Goal: Information Seeking & Learning: Learn about a topic

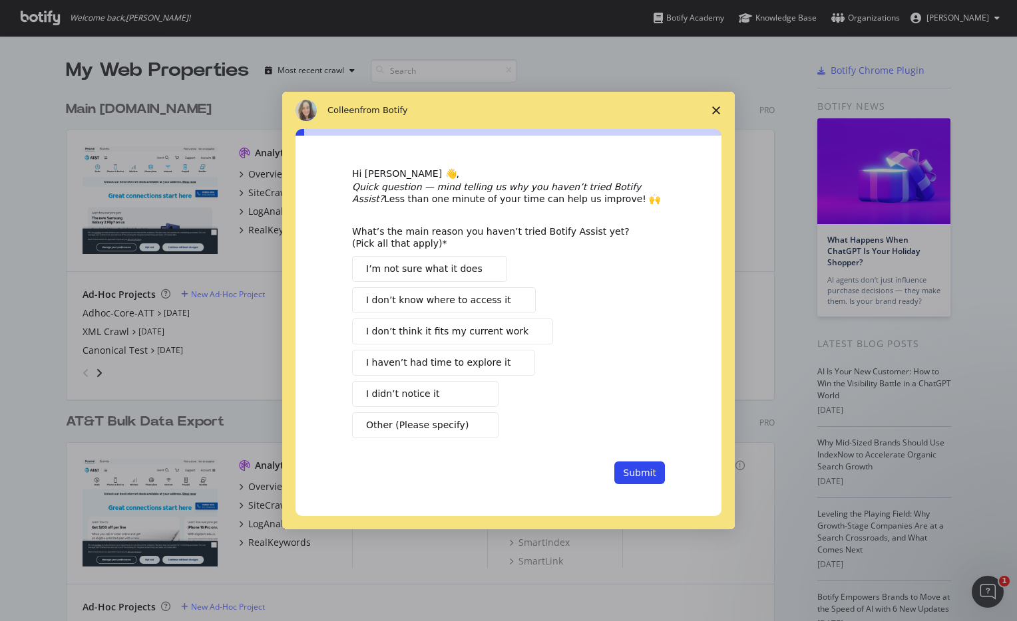
click at [718, 114] on span "Close survey" at bounding box center [715, 110] width 37 height 37
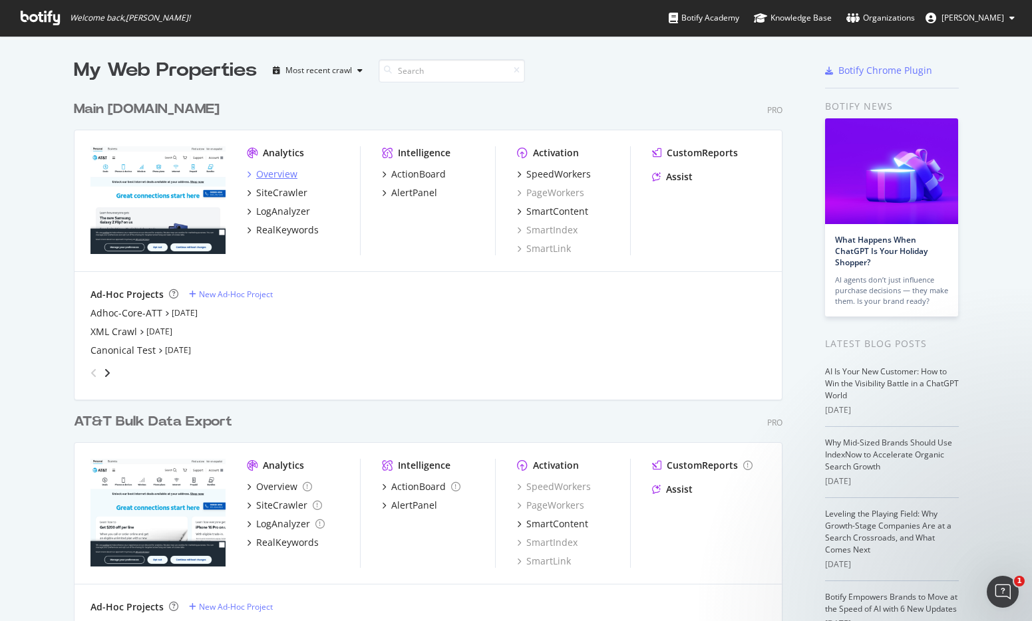
click at [271, 175] on div "Overview" at bounding box center [276, 174] width 41 height 13
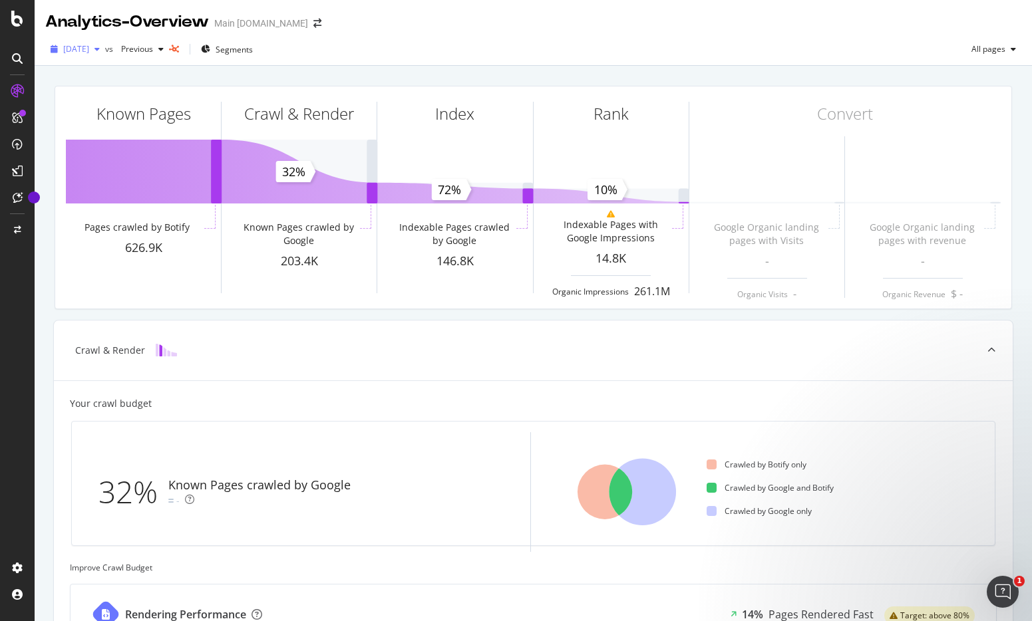
click at [105, 51] on div "button" at bounding box center [97, 49] width 16 height 8
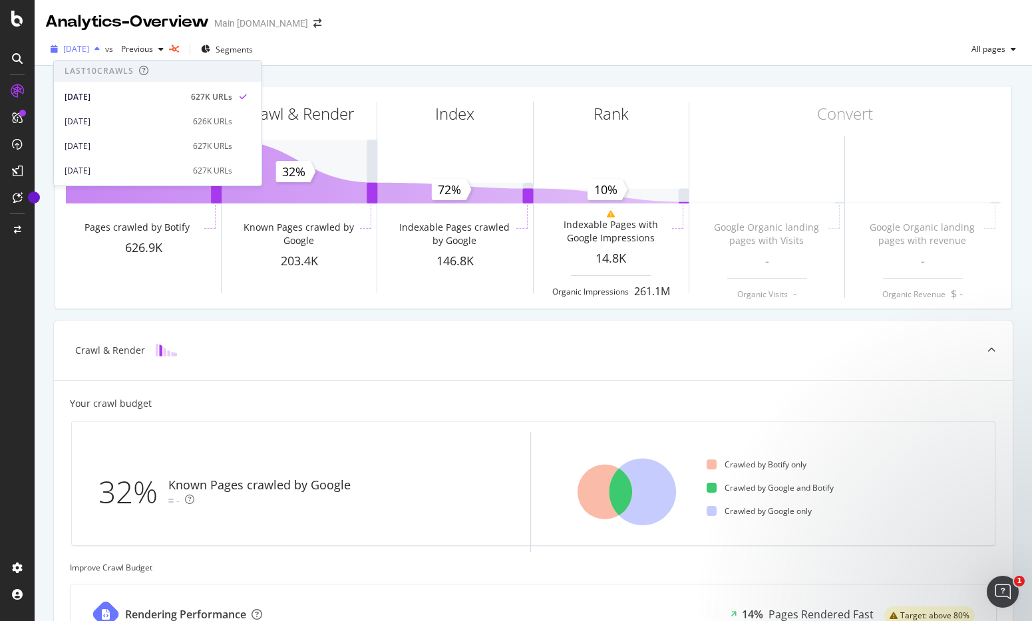
click at [100, 51] on icon "button" at bounding box center [96, 49] width 5 height 8
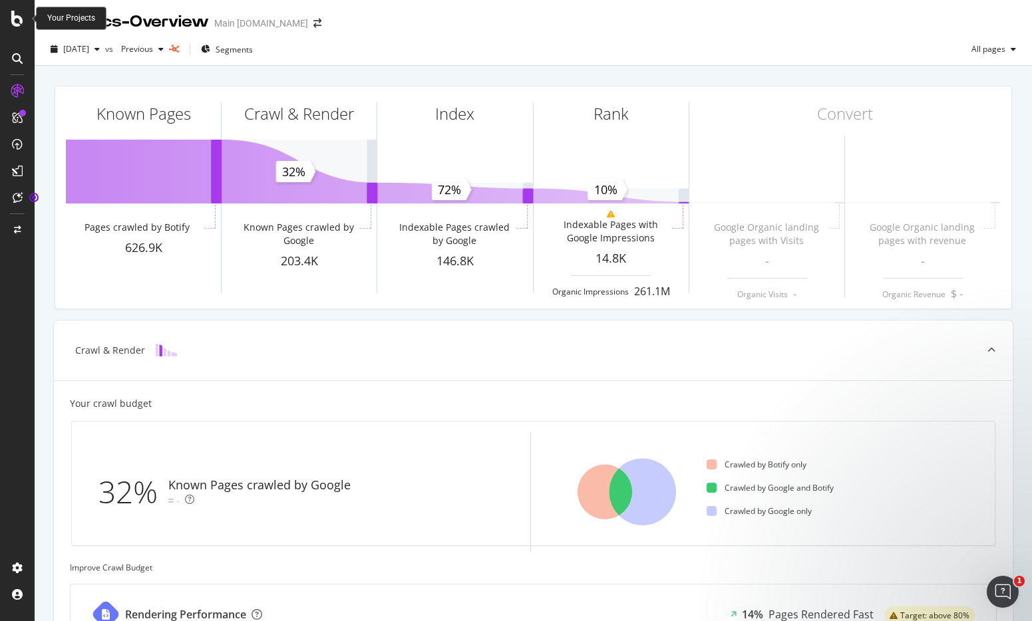
click at [15, 16] on icon at bounding box center [17, 19] width 12 height 16
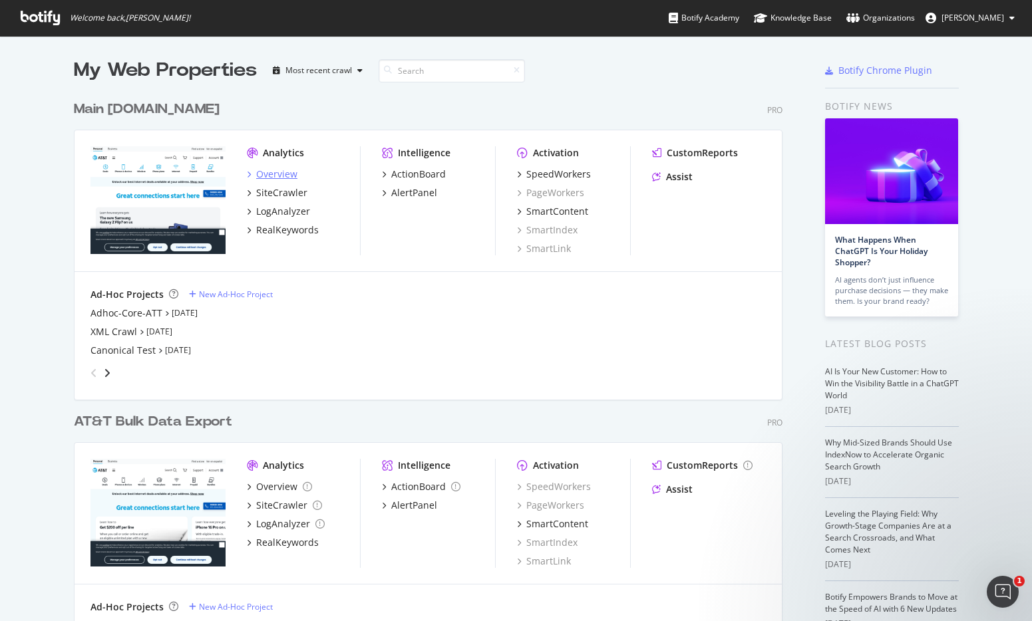
click at [284, 172] on div "Overview" at bounding box center [276, 174] width 41 height 13
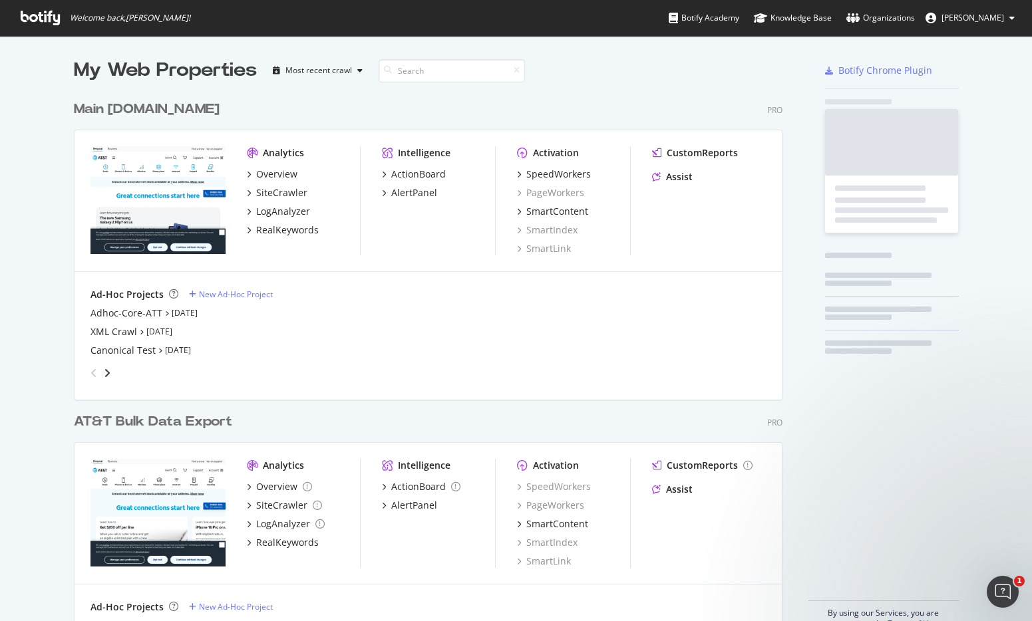
scroll to position [621, 1032]
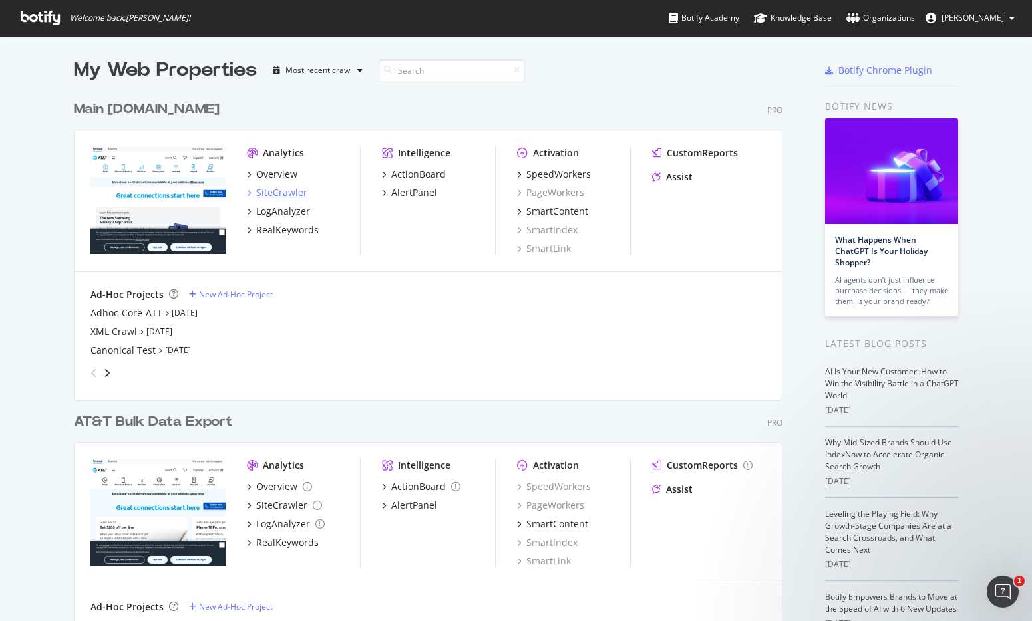
click at [287, 190] on div "SiteCrawler" at bounding box center [281, 192] width 51 height 13
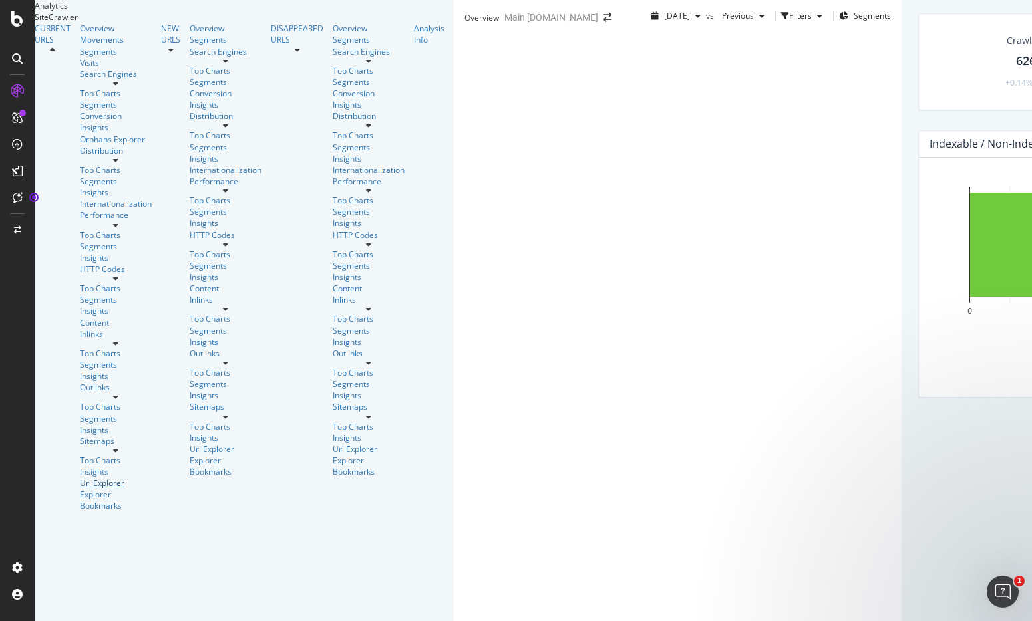
click at [80, 478] on div "Url Explorer" at bounding box center [116, 483] width 72 height 11
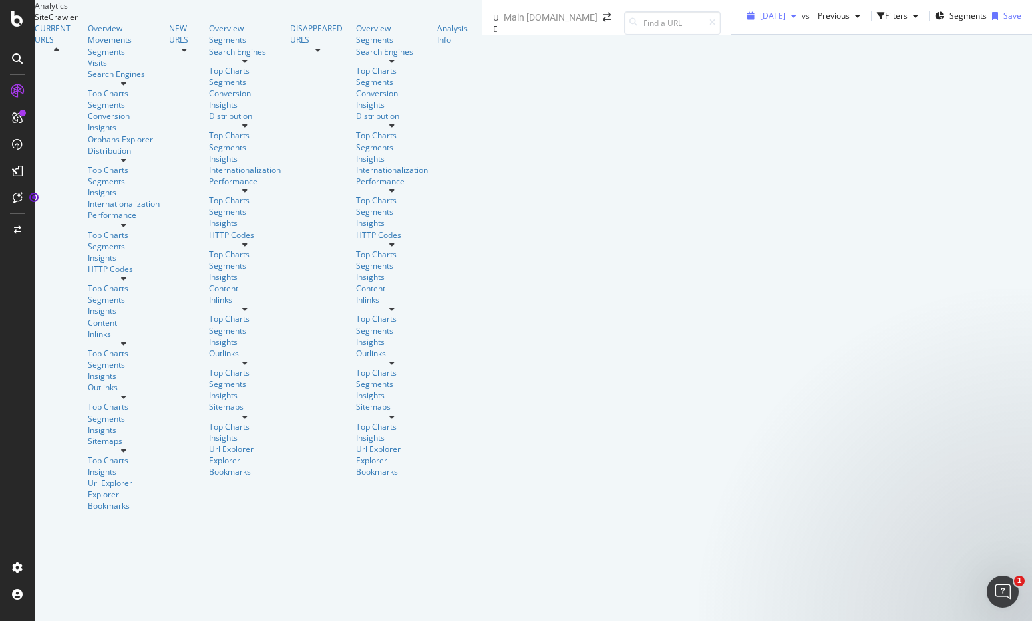
click at [786, 20] on div "button" at bounding box center [794, 16] width 16 height 8
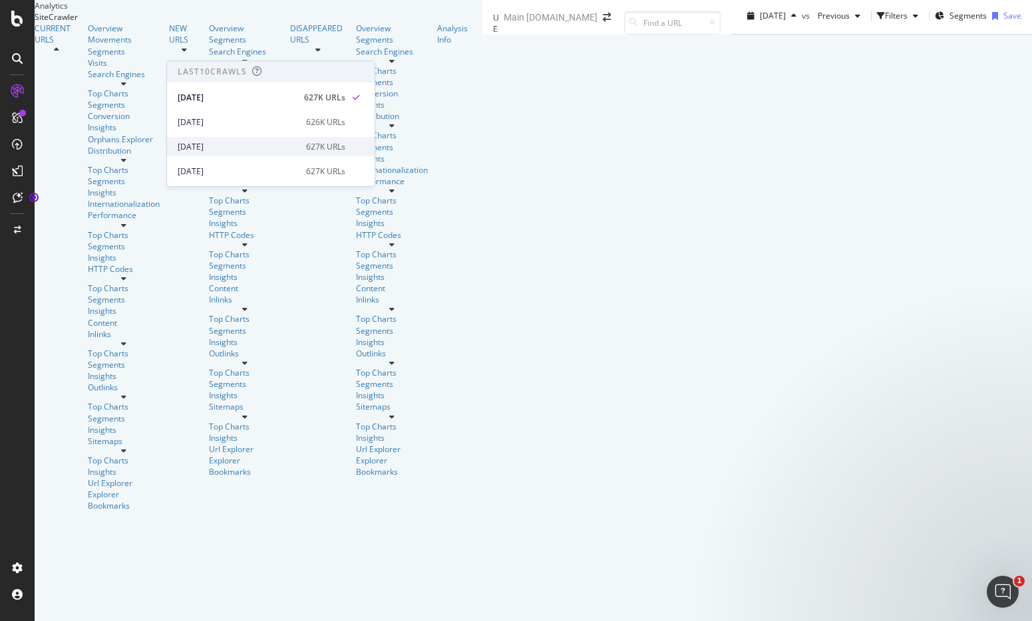
click at [233, 138] on div "[DATE] 627K URLs" at bounding box center [271, 146] width 208 height 19
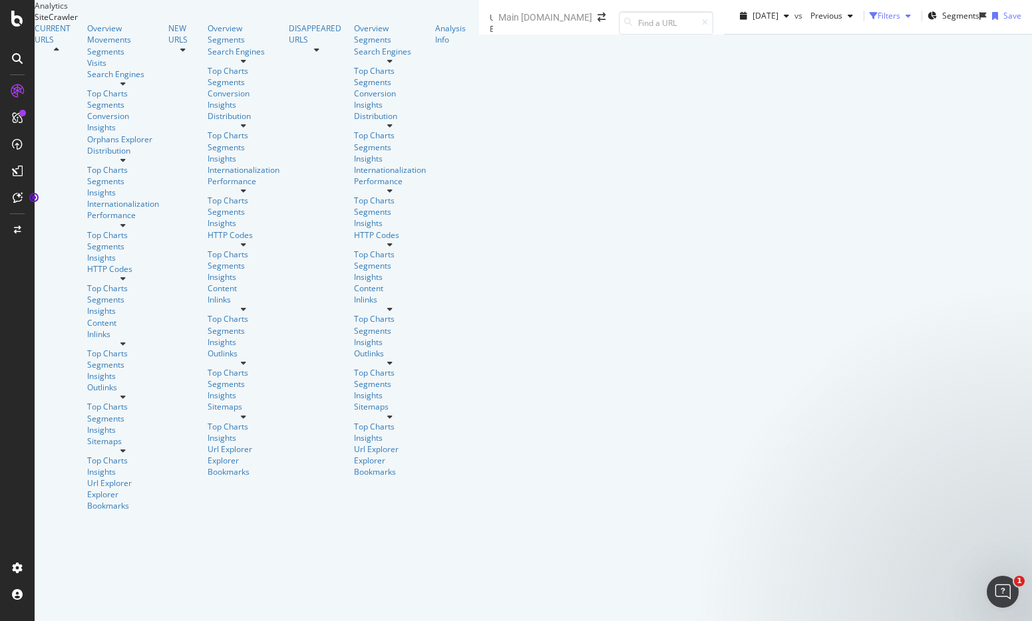
click at [878, 21] on div "Filters" at bounding box center [889, 15] width 23 height 11
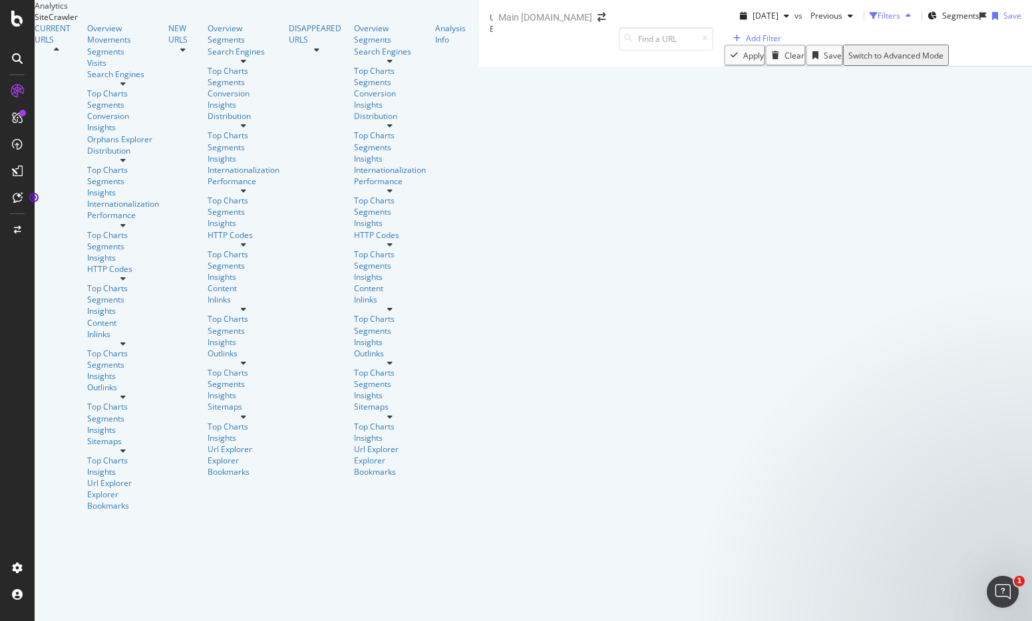
click at [878, 21] on div "Filters" at bounding box center [889, 15] width 23 height 11
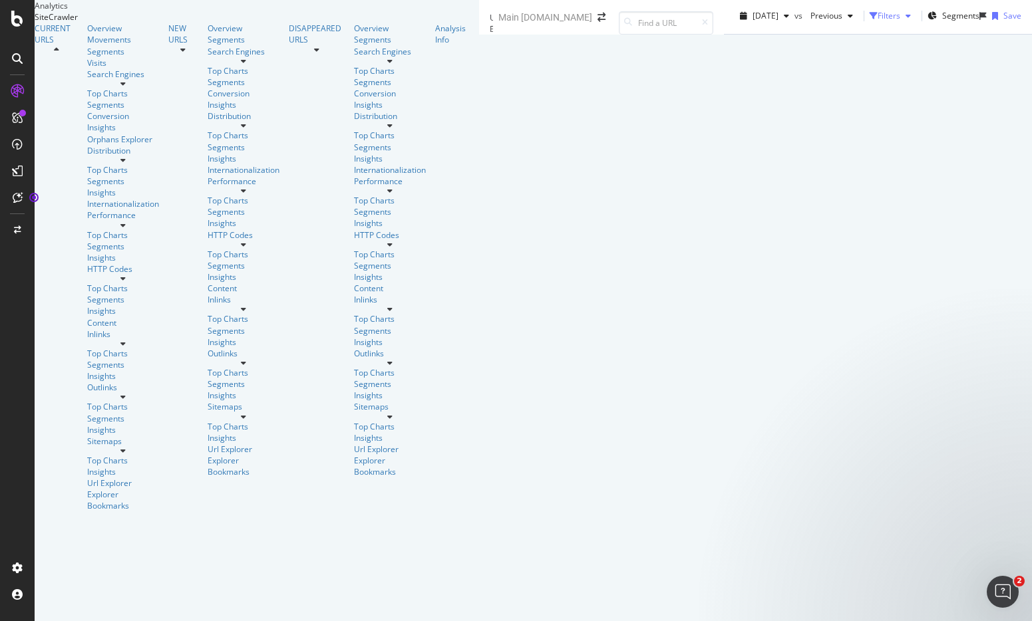
click at [878, 21] on div "Filters" at bounding box center [889, 15] width 23 height 11
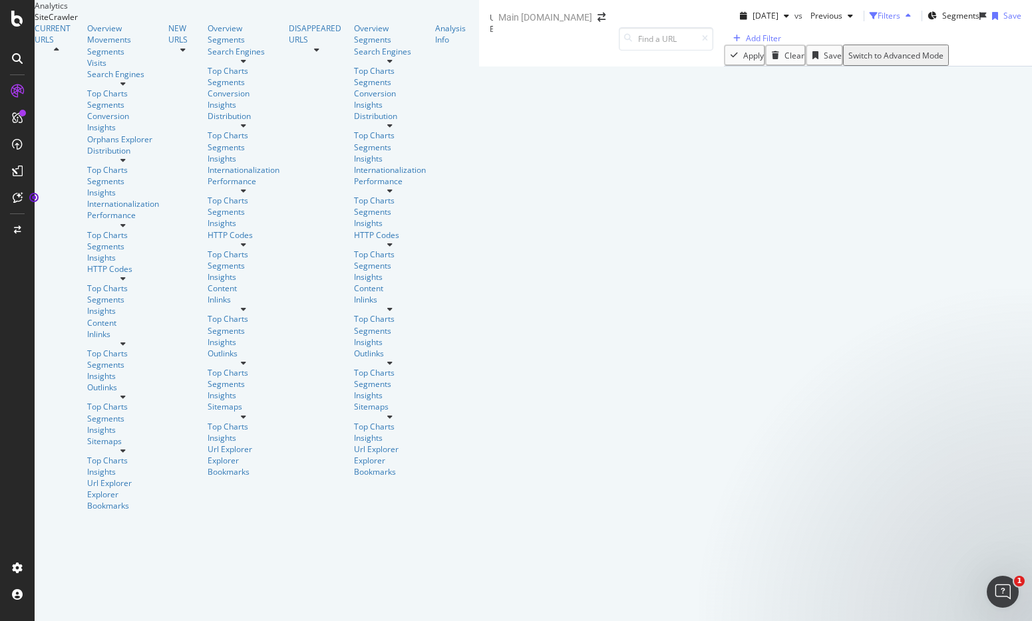
click at [878, 21] on div "Filters" at bounding box center [889, 15] width 23 height 11
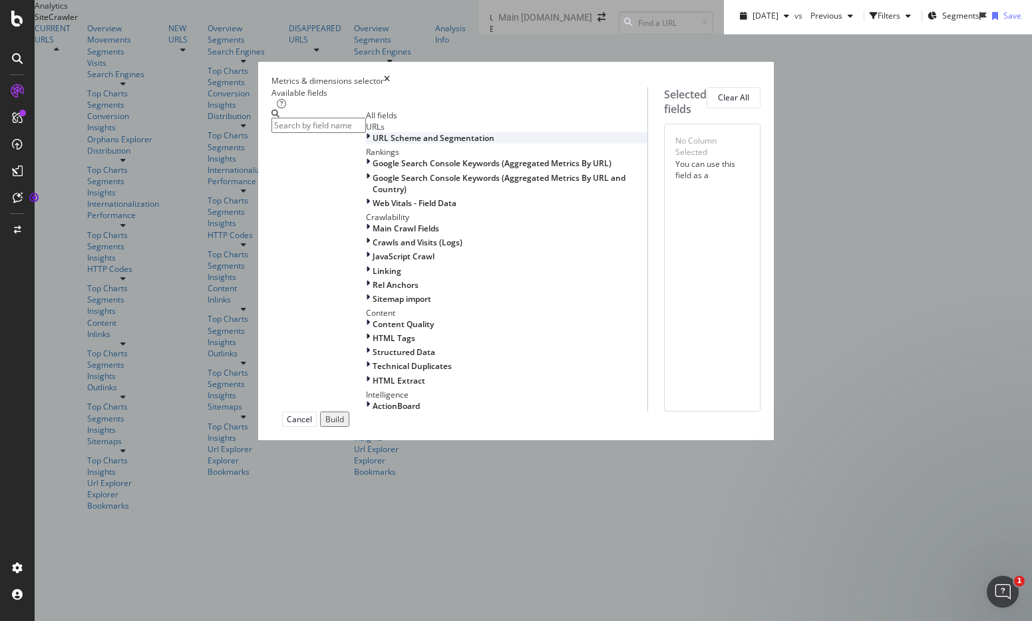
click at [373, 144] on span "URL Scheme and Segmentation" at bounding box center [434, 137] width 122 height 11
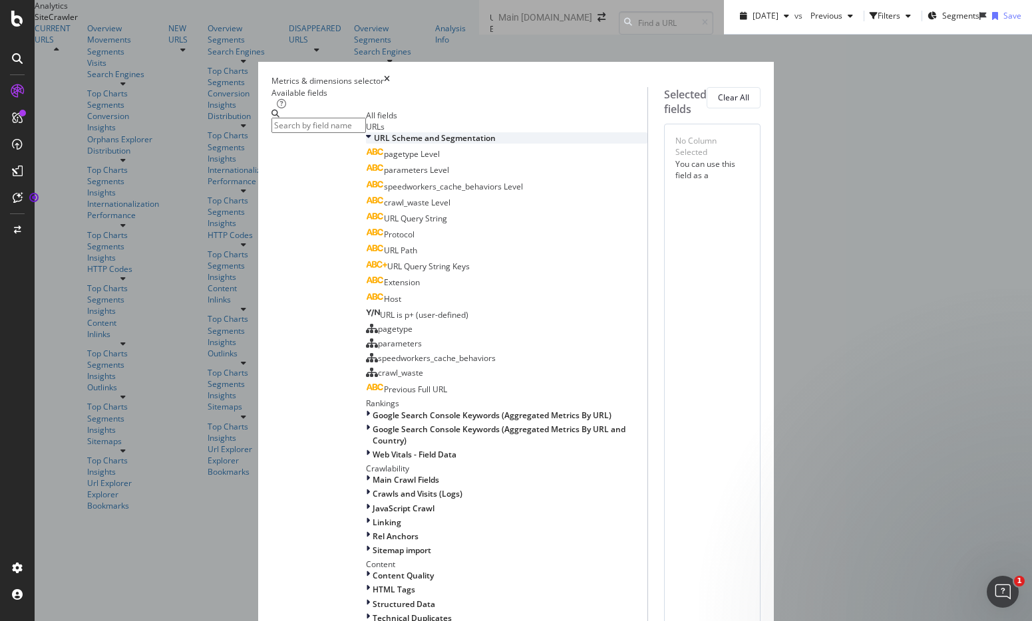
click at [374, 144] on span "URL Scheme and Segmentation" at bounding box center [435, 137] width 122 height 11
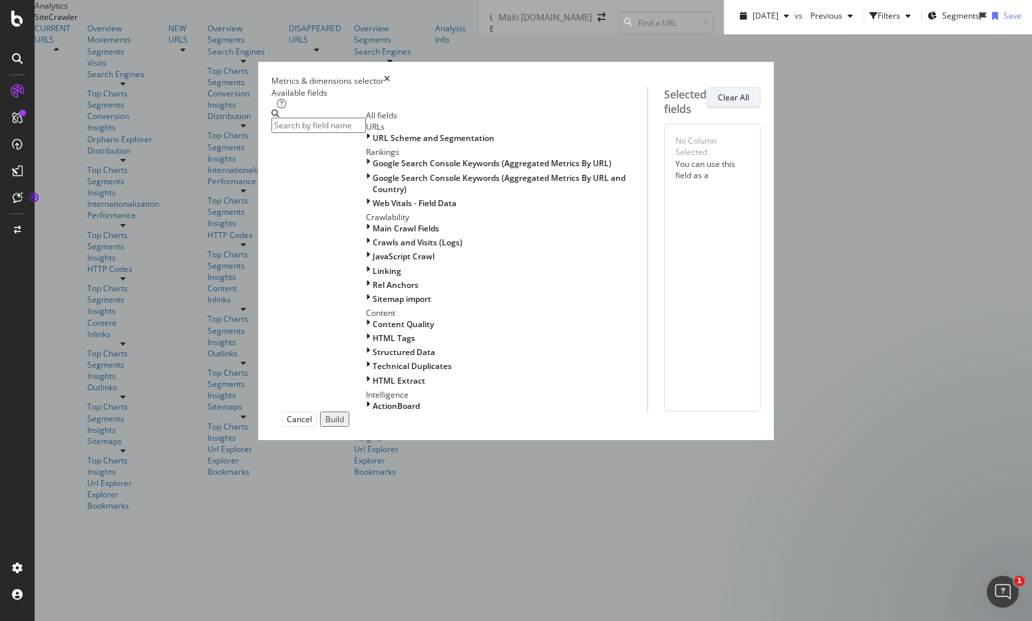
click at [760, 108] on button "Clear All" at bounding box center [734, 97] width 54 height 21
click at [390, 75] on icon "times" at bounding box center [387, 80] width 6 height 11
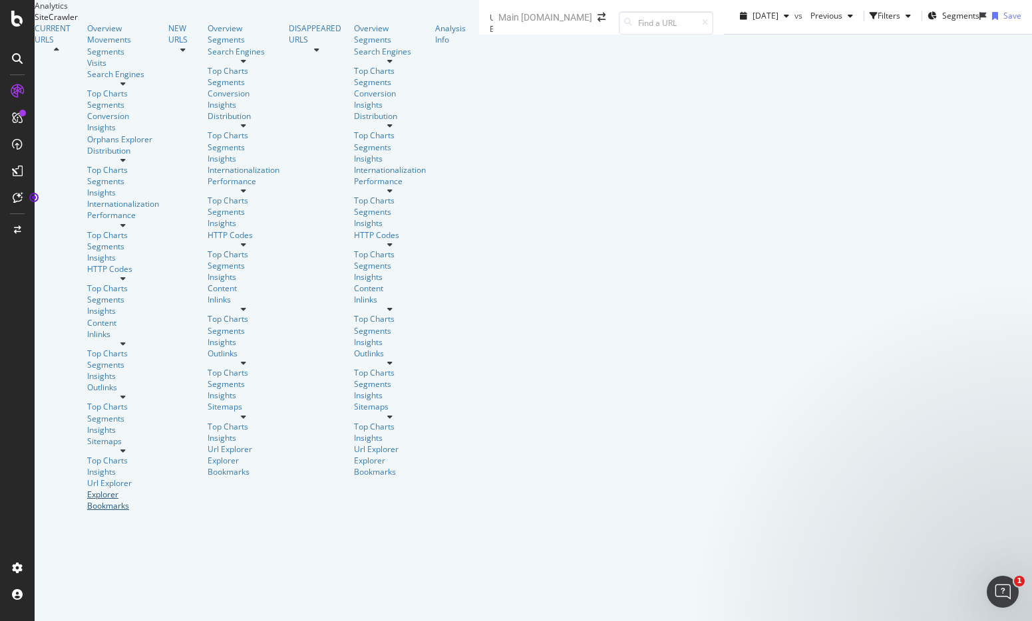
click at [87, 489] on div "Explorer Bookmarks" at bounding box center [123, 500] width 72 height 23
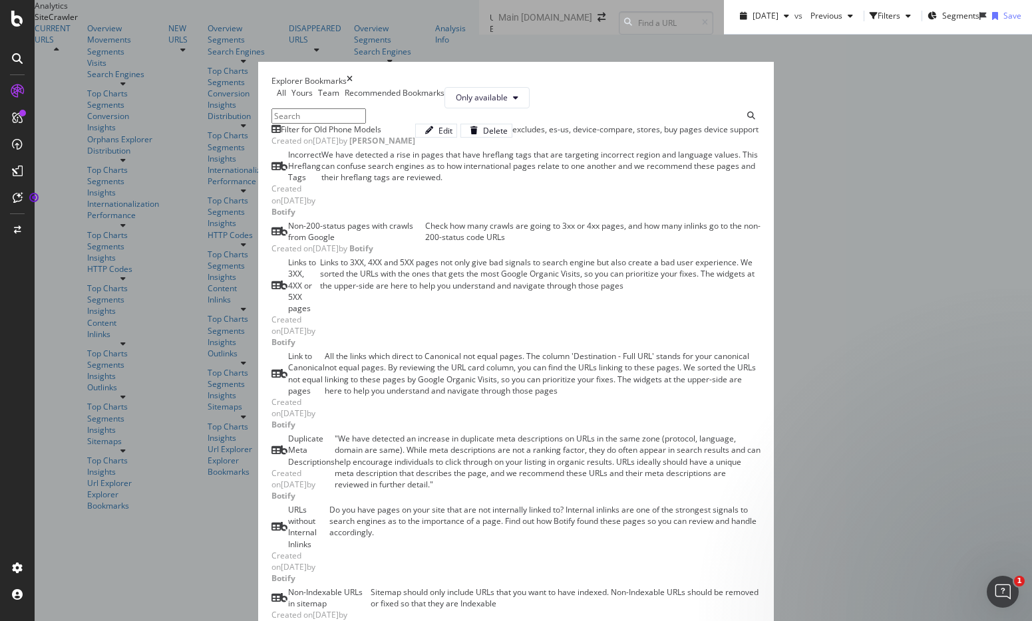
click at [353, 75] on div "times" at bounding box center [350, 80] width 6 height 11
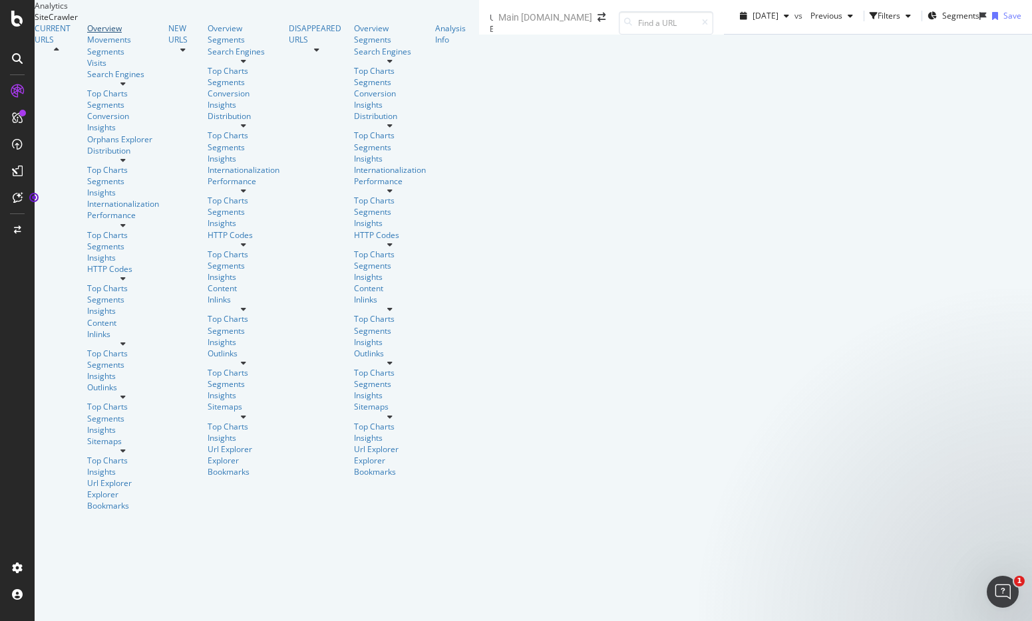
click at [87, 34] on div "Overview" at bounding box center [123, 28] width 72 height 11
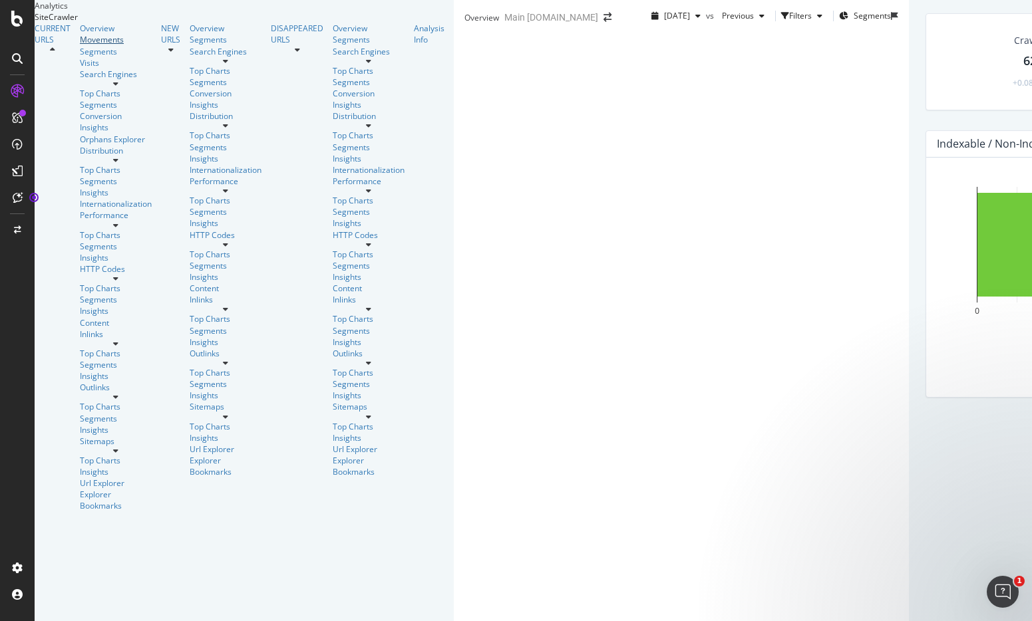
click at [80, 45] on div "Movements" at bounding box center [116, 39] width 72 height 11
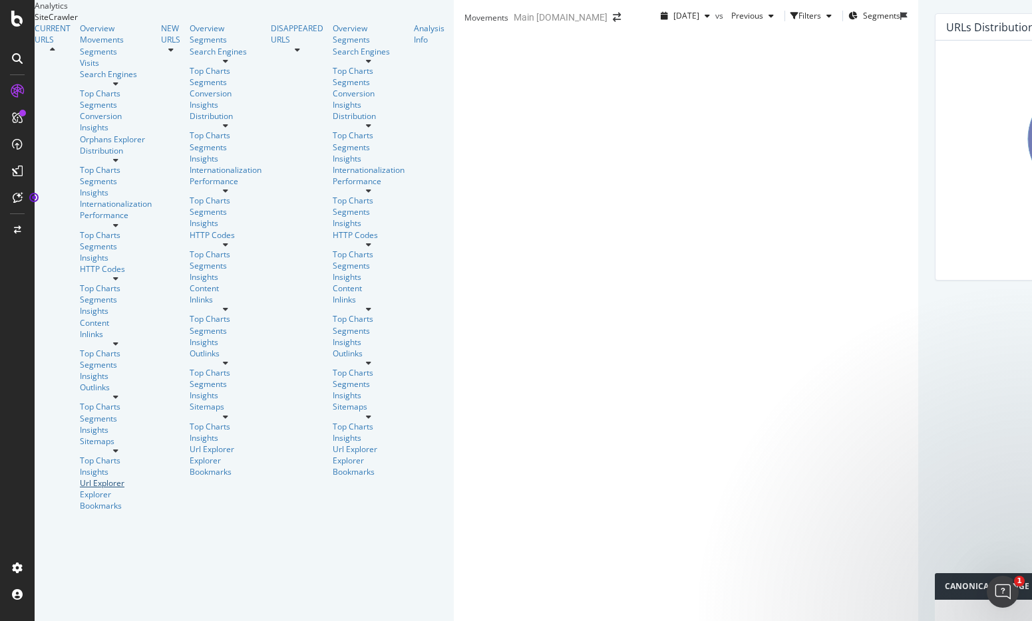
click at [80, 478] on div "Url Explorer" at bounding box center [116, 483] width 72 height 11
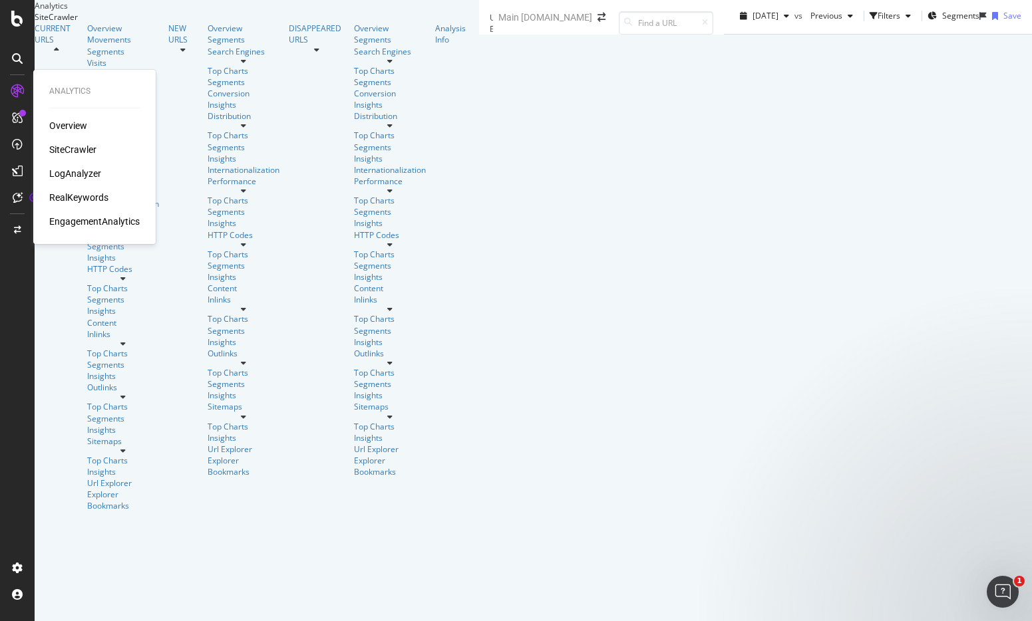
click at [81, 151] on div "SiteCrawler" at bounding box center [72, 149] width 47 height 13
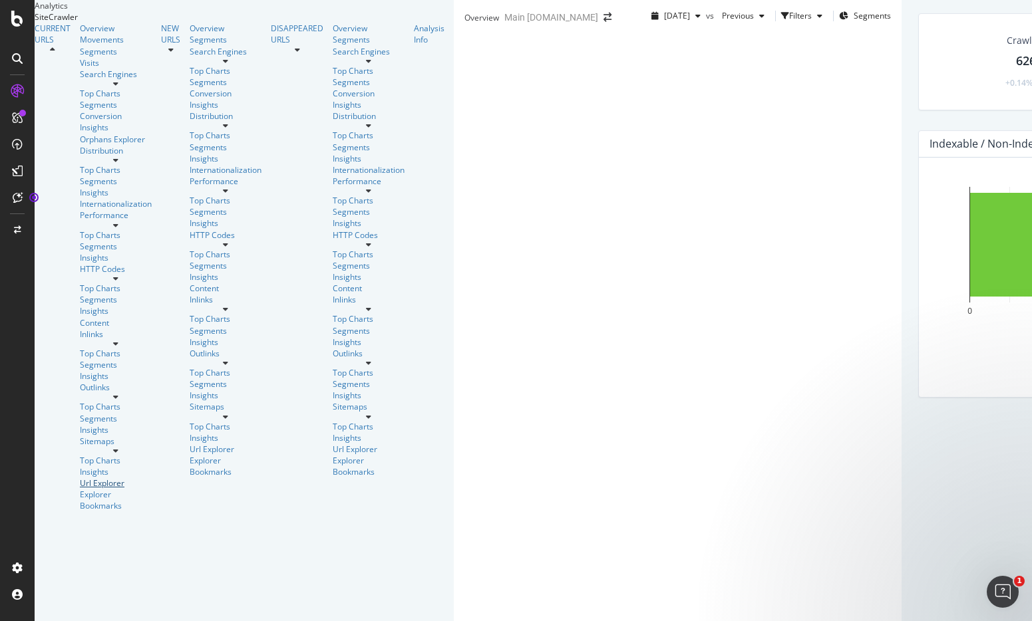
click at [80, 478] on div "Url Explorer" at bounding box center [116, 483] width 72 height 11
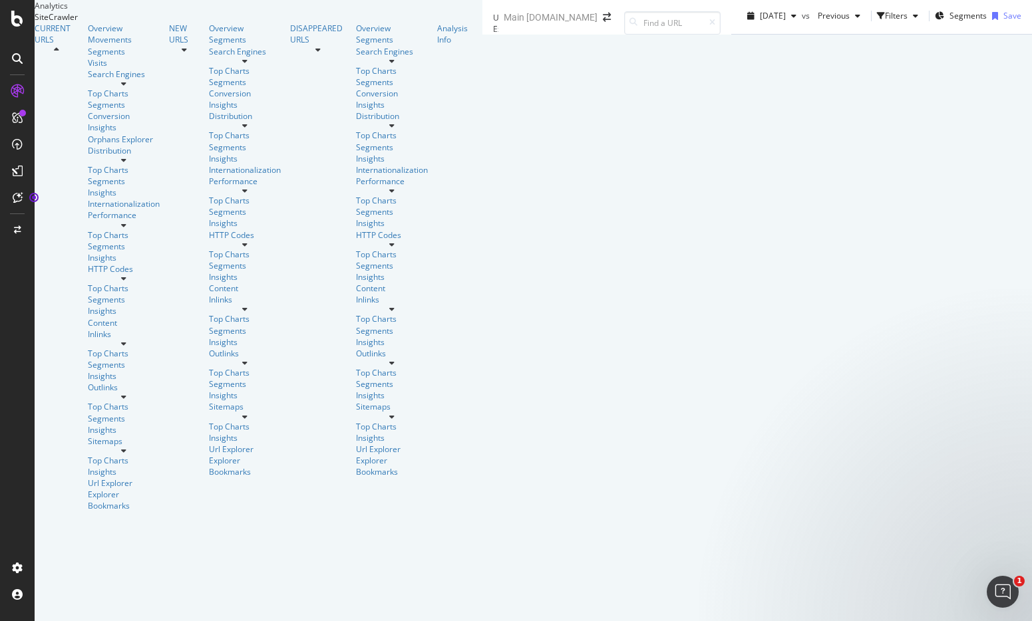
click at [126, 88] on icon at bounding box center [123, 84] width 5 height 8
click at [126, 164] on icon at bounding box center [123, 160] width 5 height 8
click at [134, 222] on div at bounding box center [124, 226] width 72 height 8
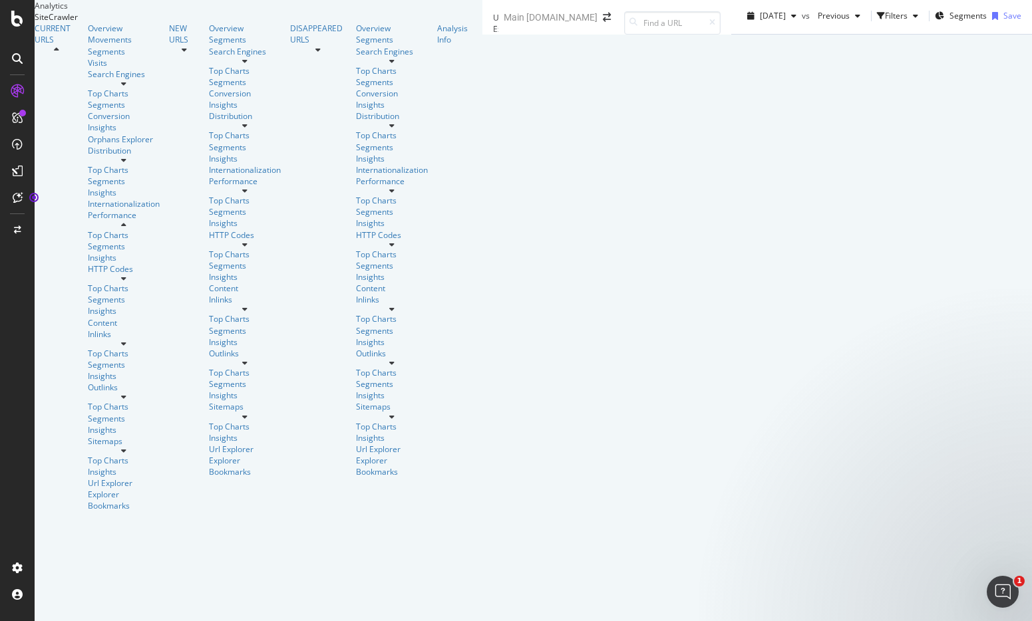
click at [134, 222] on div at bounding box center [124, 226] width 72 height 8
click at [134, 317] on div "Content" at bounding box center [128, 322] width 81 height 11
click at [126, 340] on icon at bounding box center [123, 344] width 5 height 8
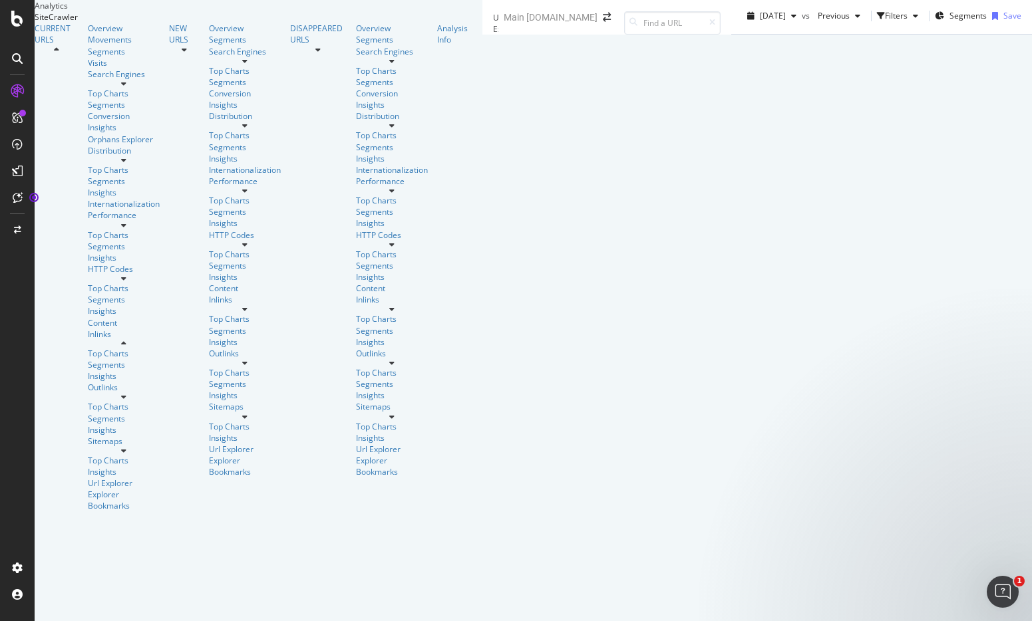
click at [126, 340] on icon at bounding box center [123, 344] width 5 height 8
click at [88, 34] on div "Overview" at bounding box center [124, 28] width 72 height 11
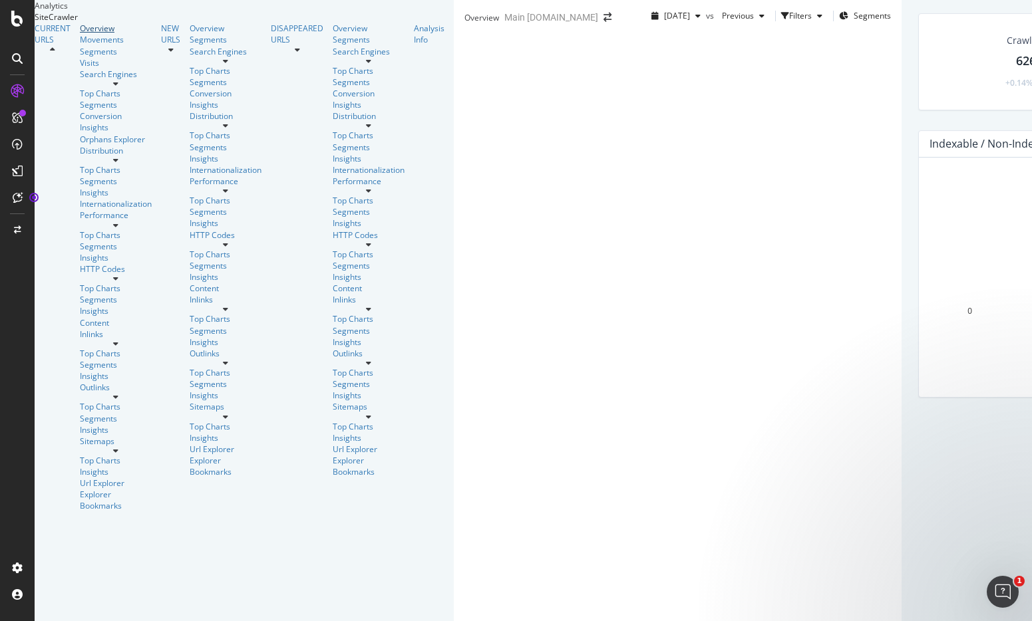
scroll to position [67, 0]
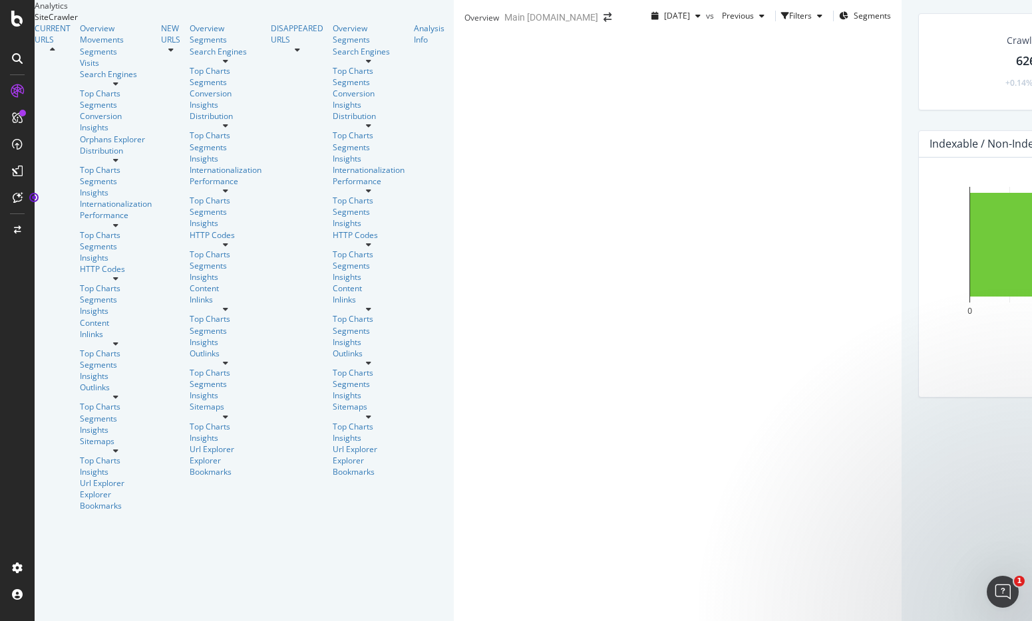
click at [80, 34] on div "Overview" at bounding box center [116, 28] width 72 height 11
click at [695, 20] on icon "button" at bounding box center [697, 16] width 5 height 8
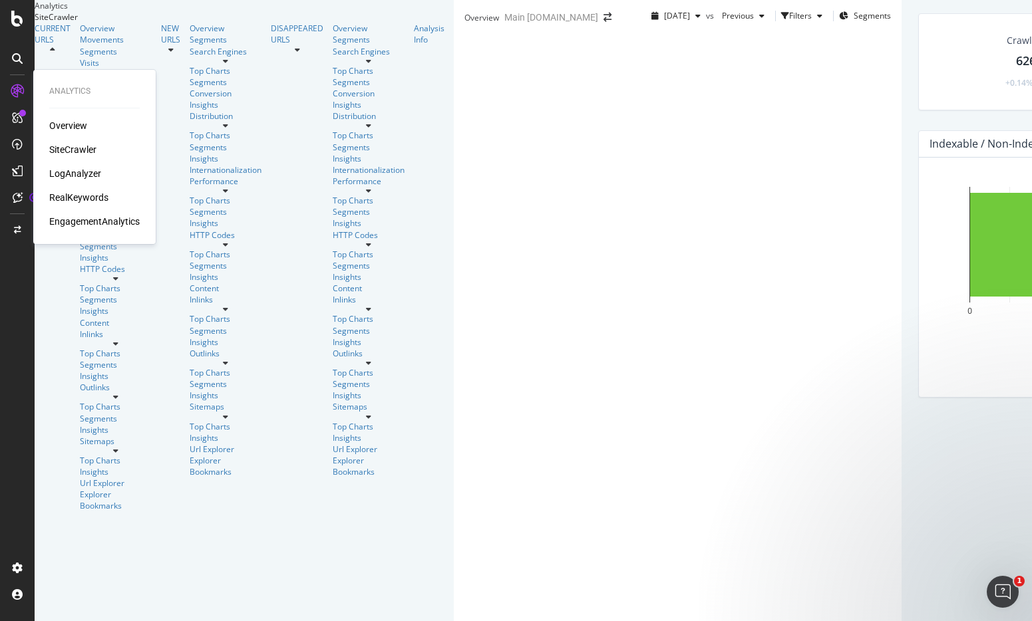
click at [83, 194] on div "RealKeywords" at bounding box center [78, 197] width 59 height 13
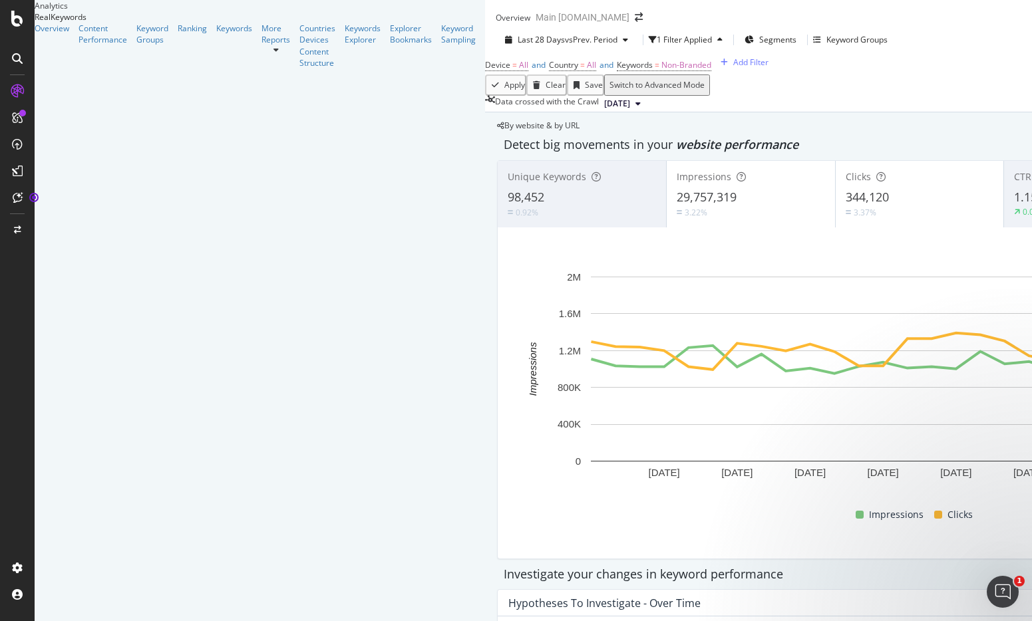
click at [508, 205] on span "98,452" at bounding box center [526, 197] width 37 height 16
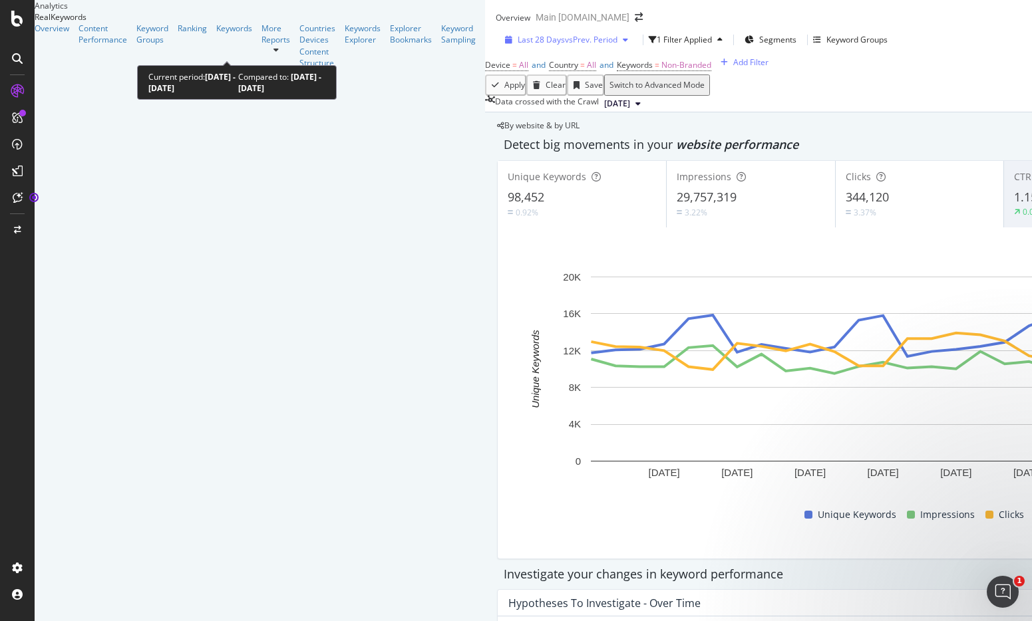
click at [565, 45] on span "vs Prev. Period" at bounding box center [591, 39] width 53 height 11
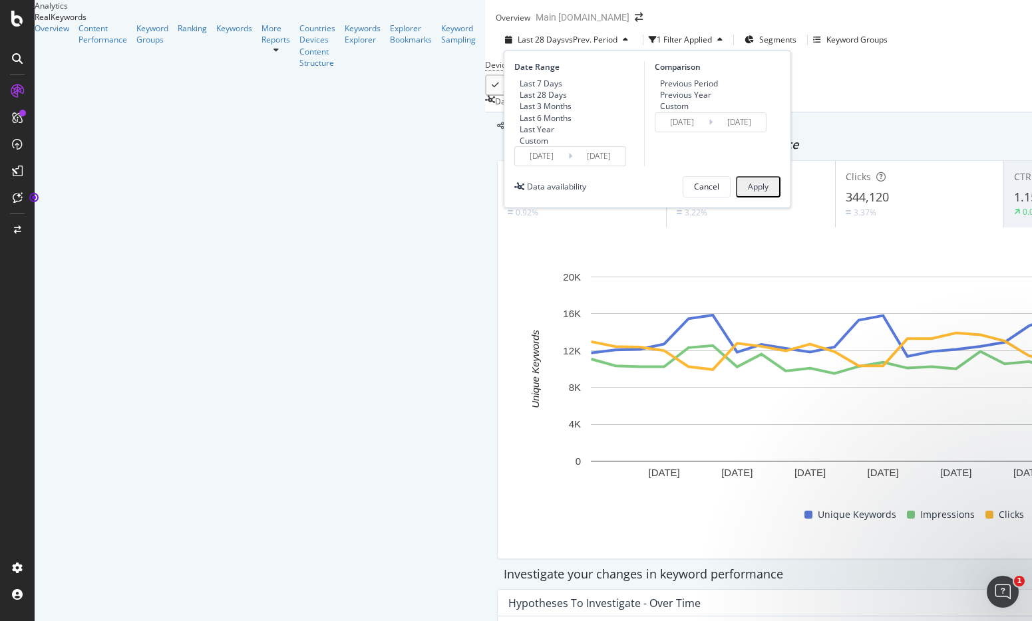
click at [565, 45] on span "vs Prev. Period" at bounding box center [591, 39] width 53 height 11
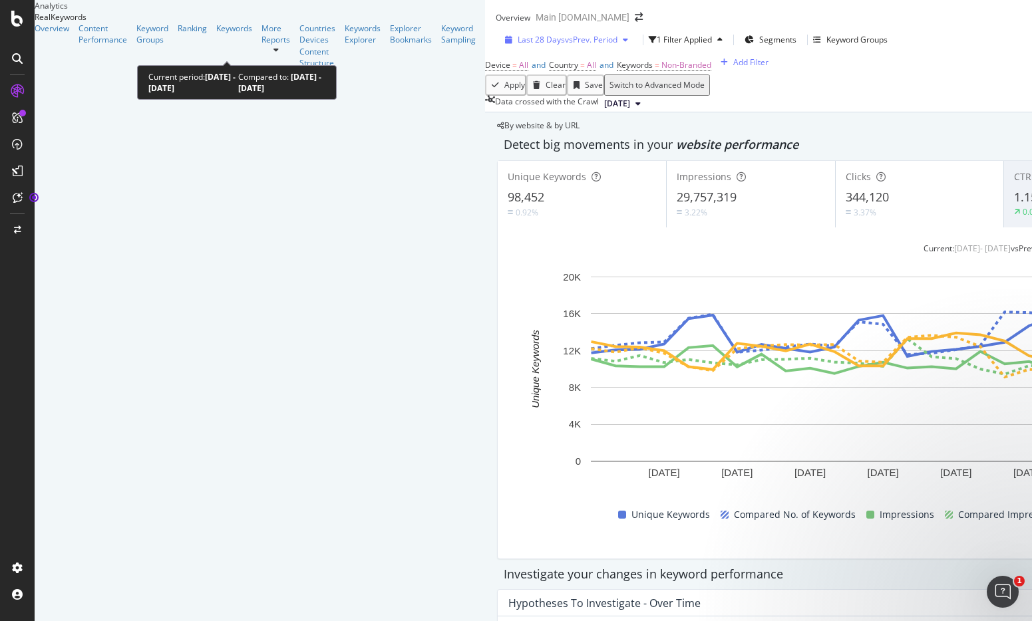
click at [565, 43] on span "vs Prev. Period" at bounding box center [591, 39] width 53 height 11
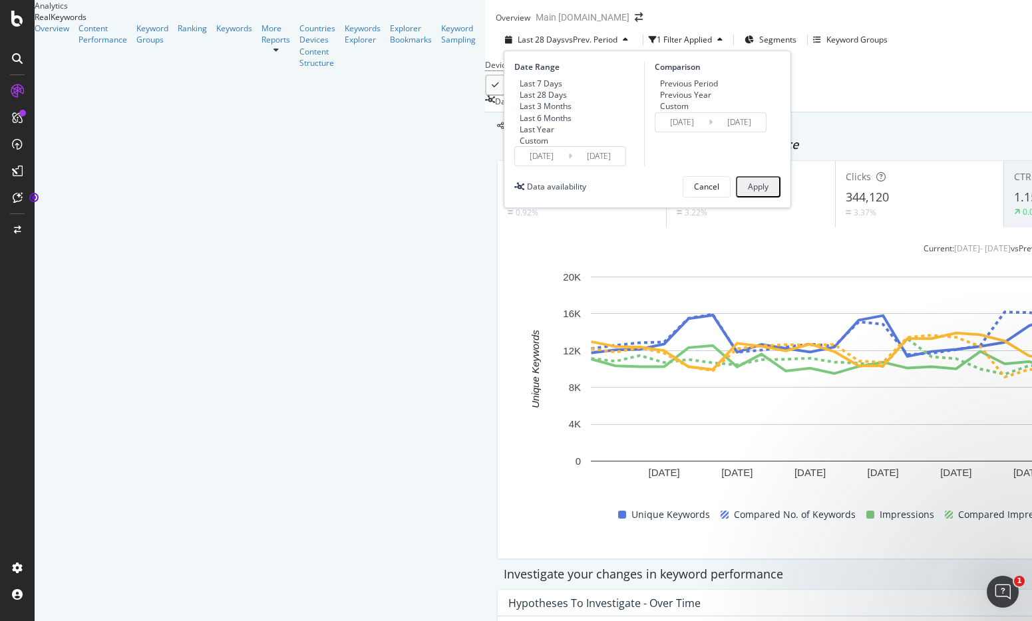
click at [660, 100] on div "Previous Year" at bounding box center [685, 94] width 51 height 11
type input "[DATE]"
click at [736, 198] on button "Apply" at bounding box center [758, 186] width 45 height 21
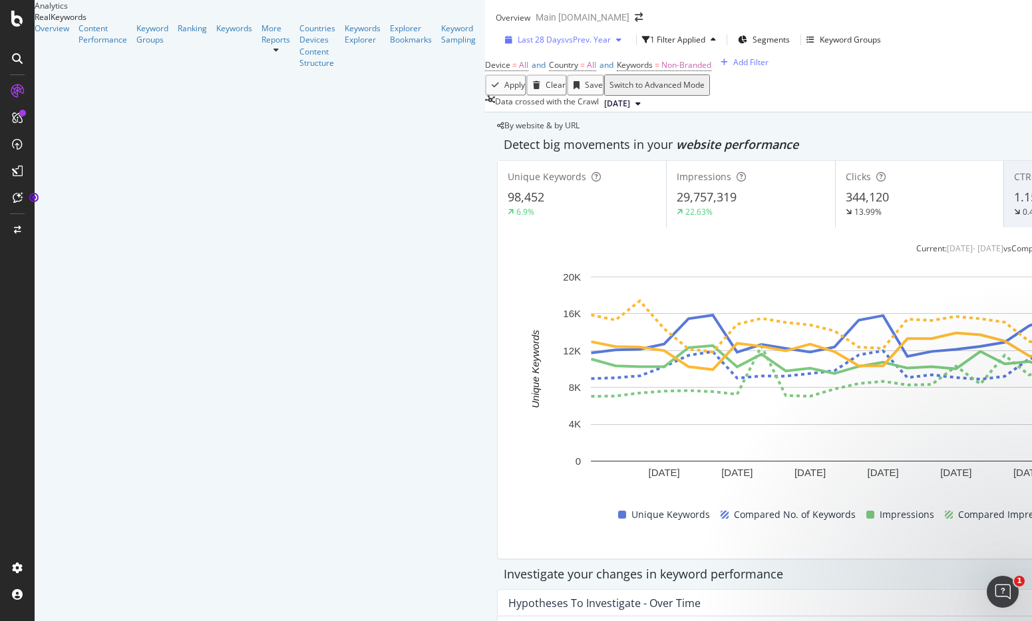
click at [611, 44] on div "button" at bounding box center [619, 40] width 16 height 8
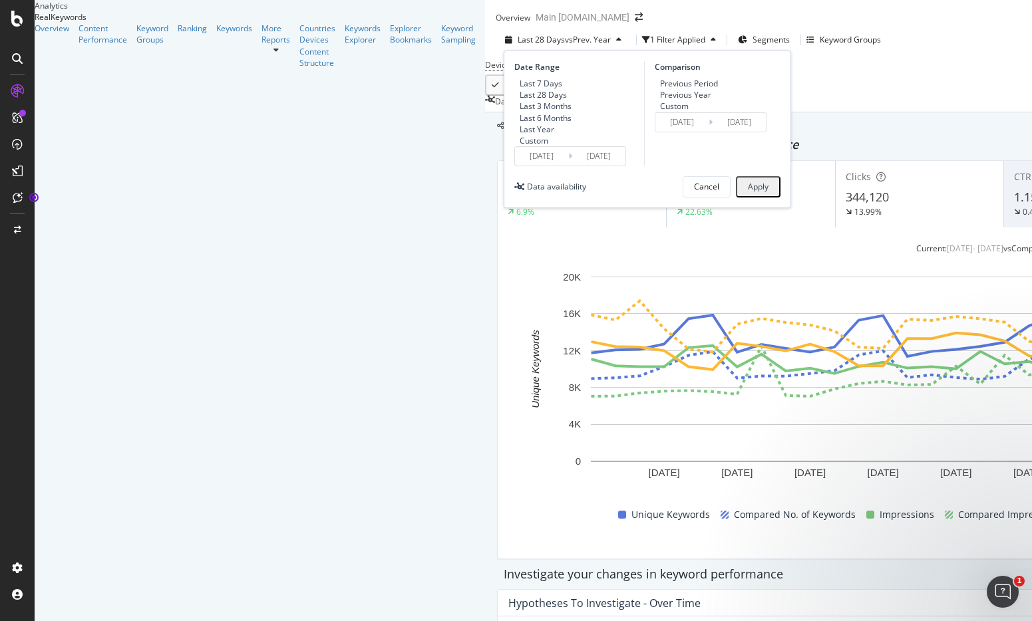
click at [520, 146] on div "Custom" at bounding box center [534, 140] width 29 height 11
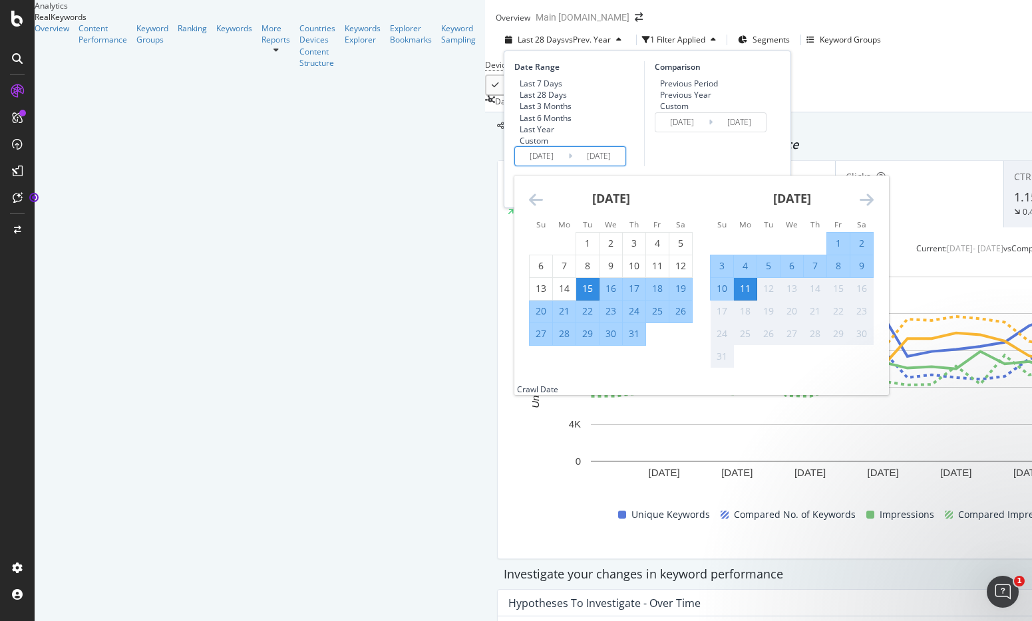
click at [515, 166] on input "[DATE]" at bounding box center [541, 156] width 53 height 19
click at [576, 250] on div "1" at bounding box center [587, 243] width 23 height 13
type input "[DATE]"
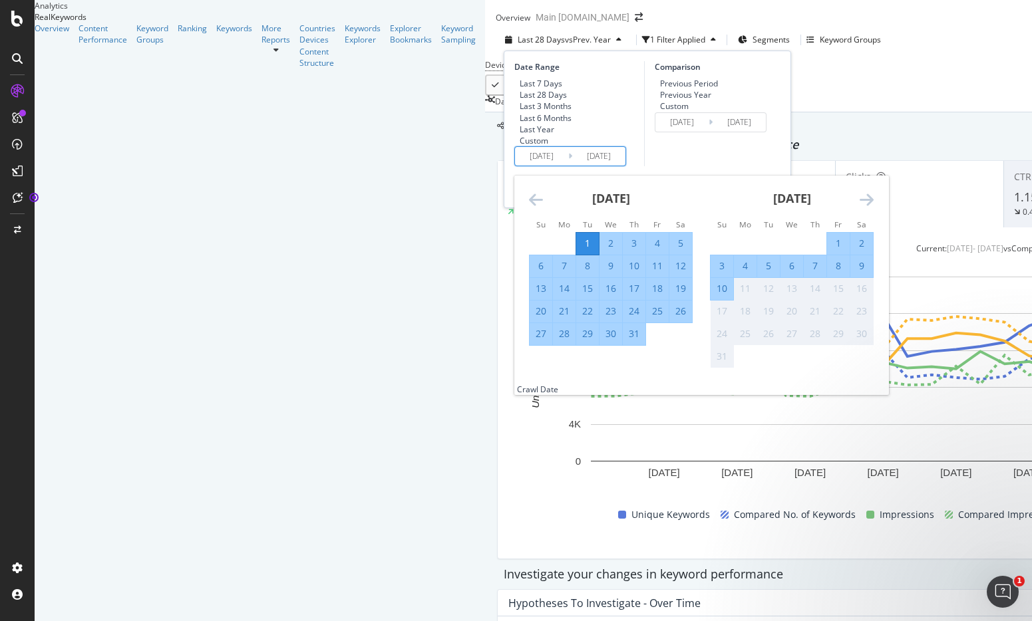
click at [623, 341] on div "31" at bounding box center [634, 333] width 23 height 13
type input "[DATE]"
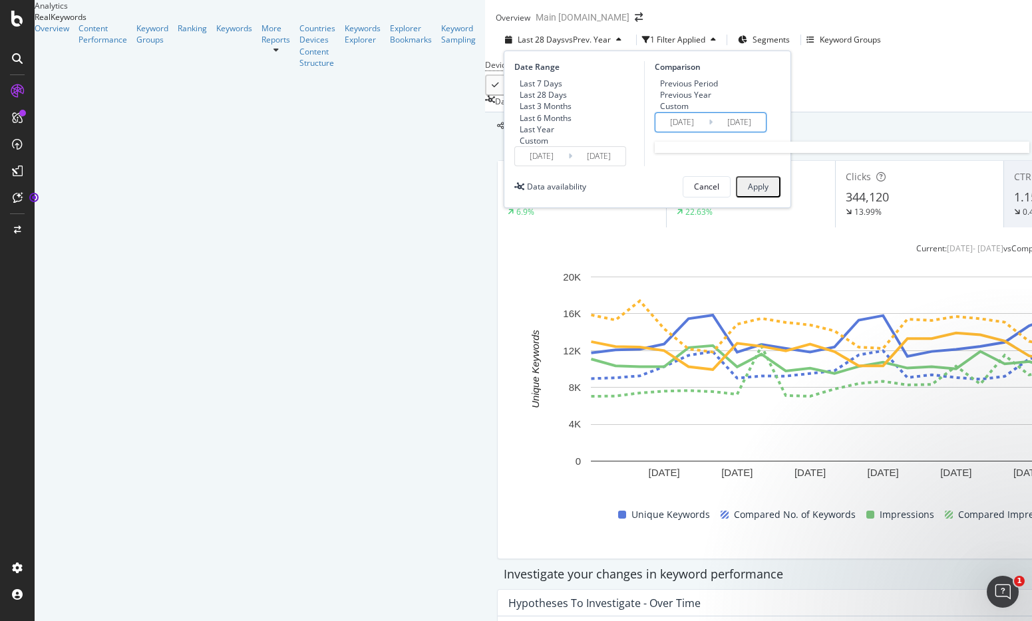
click at [655, 132] on input "[DATE]" at bounding box center [681, 122] width 53 height 19
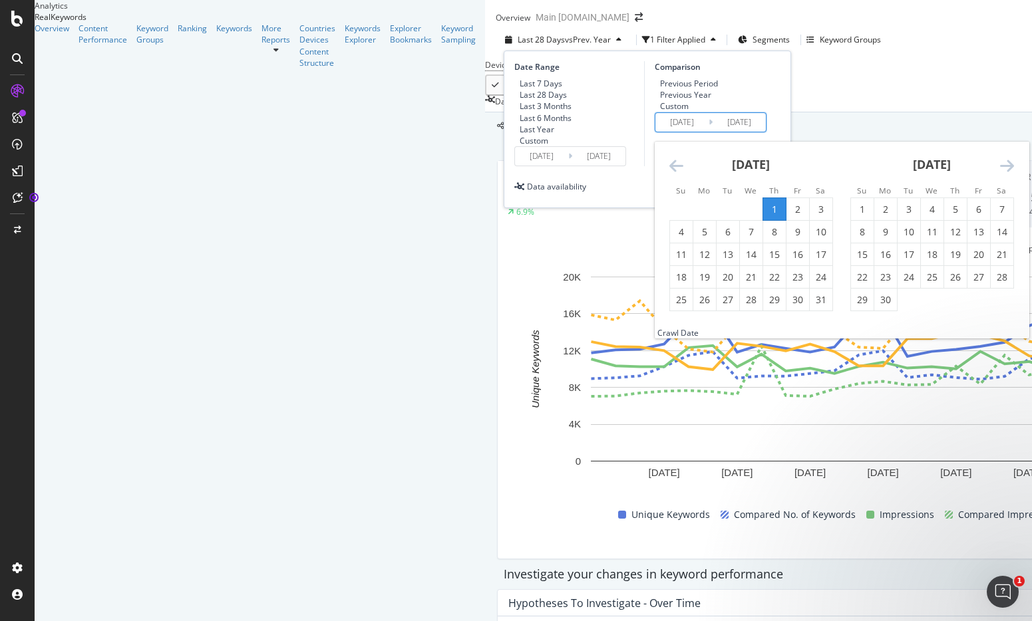
click at [669, 174] on icon "Move backward to switch to the previous month." at bounding box center [676, 166] width 14 height 16
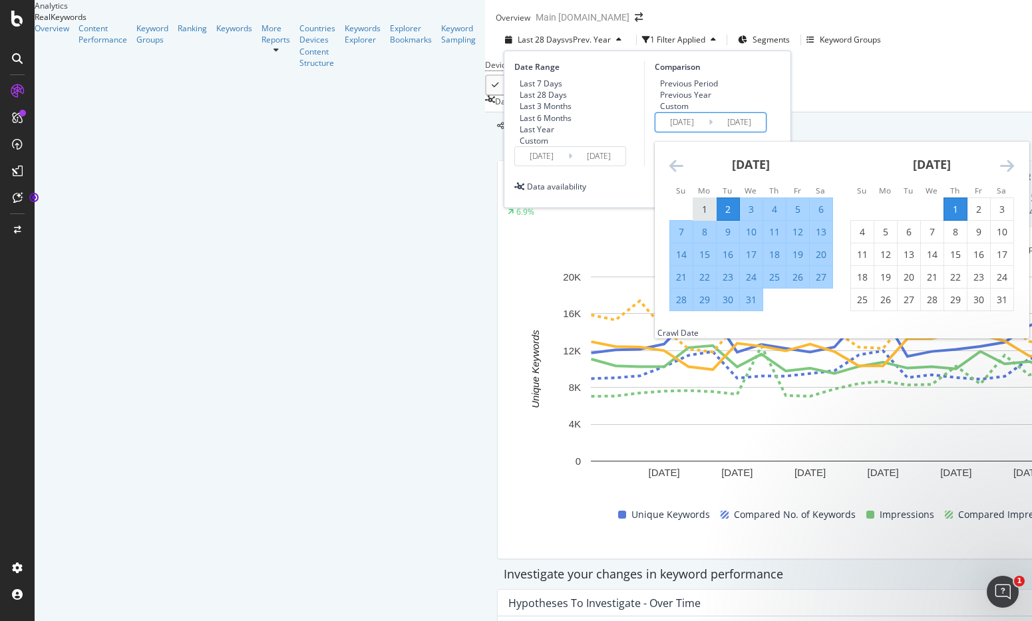
click at [693, 216] on div "1" at bounding box center [704, 209] width 23 height 13
type input "[DATE]"
click at [740, 307] on div "31" at bounding box center [751, 299] width 23 height 13
type input "[DATE]"
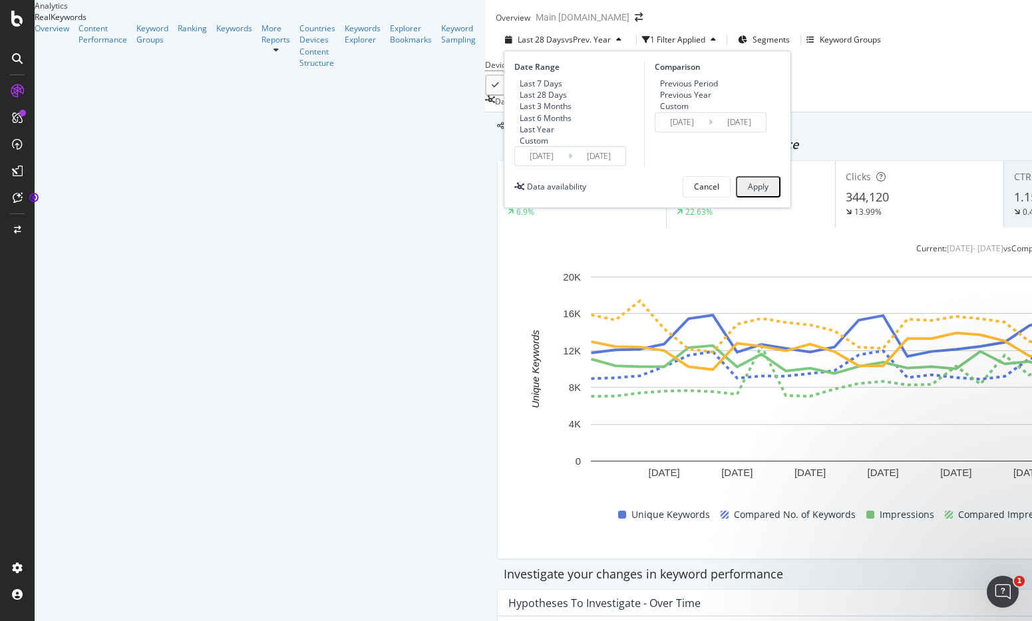
click at [748, 192] on div "Apply" at bounding box center [758, 186] width 21 height 11
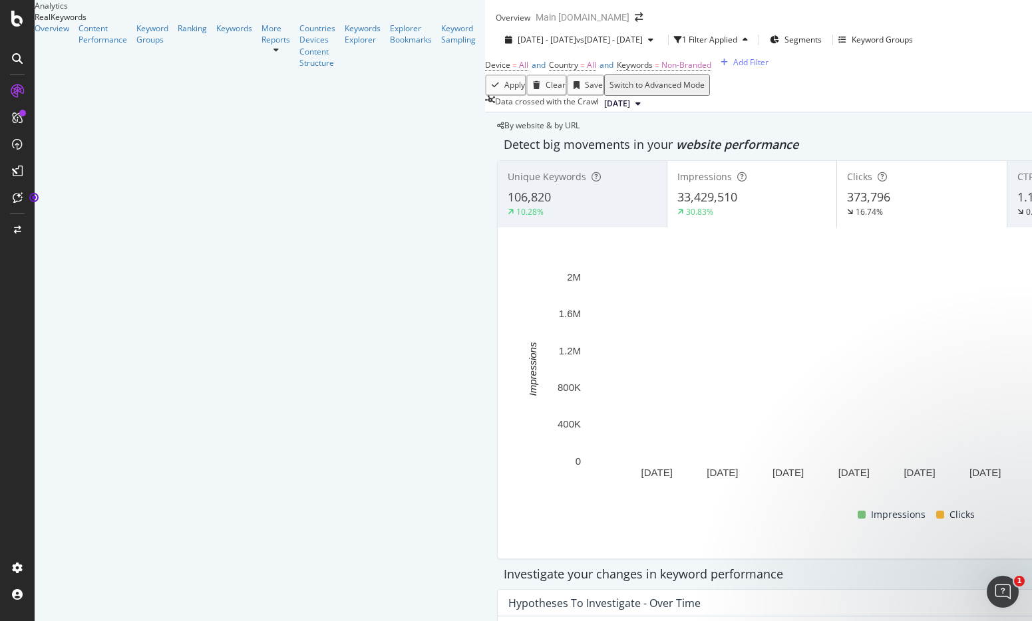
click at [508, 205] on span "106,820" at bounding box center [529, 197] width 43 height 16
